Goal: Information Seeking & Learning: Learn about a topic

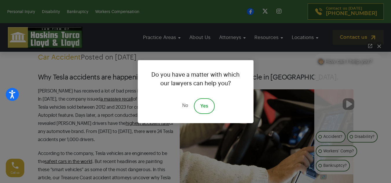
click at [184, 108] on link "No" at bounding box center [184, 107] width 17 height 16
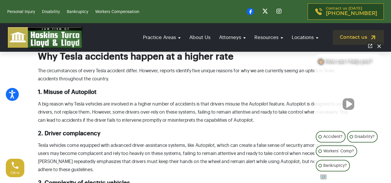
scroll to position [336, 0]
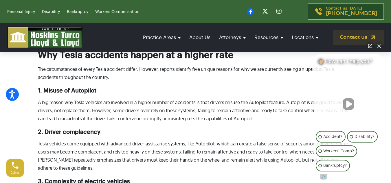
click at [381, 45] on button "Close Intaker Chat Widget" at bounding box center [380, 46] width 8 height 8
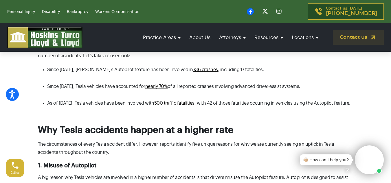
scroll to position [260, 0]
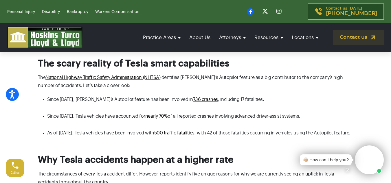
click at [261, 88] on p "The National Highway Traffic Safety Administration (NHTSA) identifies [PERSON_N…" at bounding box center [196, 82] width 316 height 16
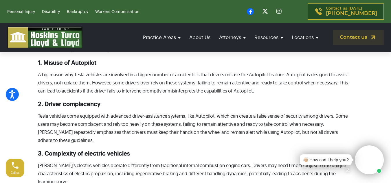
scroll to position [365, 0]
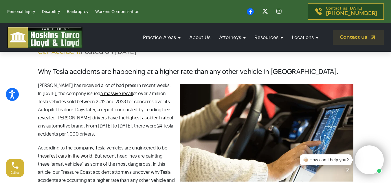
scroll to position [82, 0]
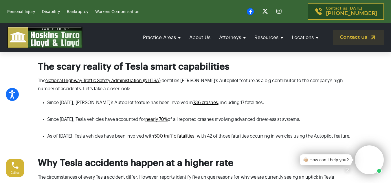
scroll to position [229, 0]
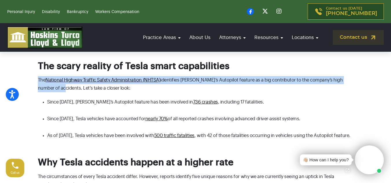
drag, startPoint x: 37, startPoint y: 80, endPoint x: 58, endPoint y: 89, distance: 23.5
copy p "The National Highway Traffic Safety Administration (NHTSA) identifies Tesla’s A…"
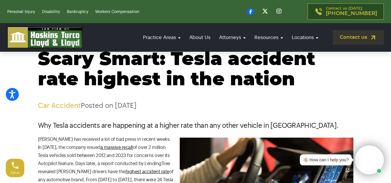
scroll to position [28, 0]
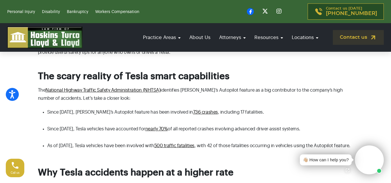
scroll to position [220, 0]
